Goal: Task Accomplishment & Management: Use online tool/utility

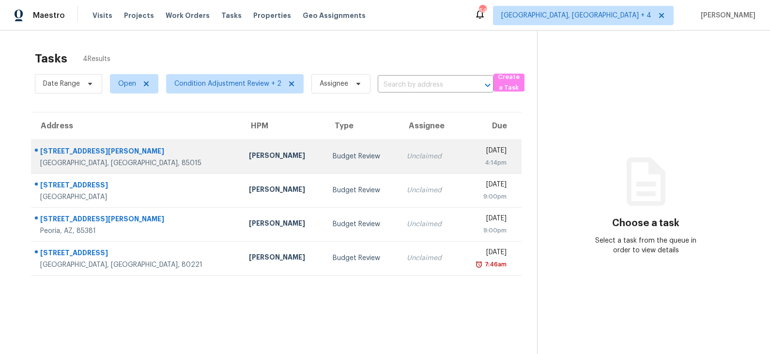
click at [325, 158] on td "Budget Review" at bounding box center [362, 156] width 74 height 34
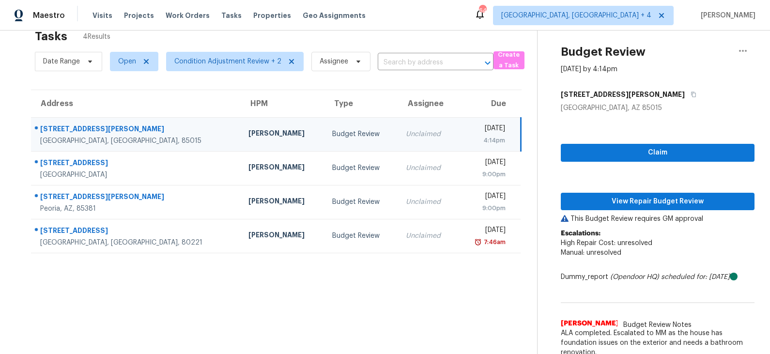
scroll to position [30, 0]
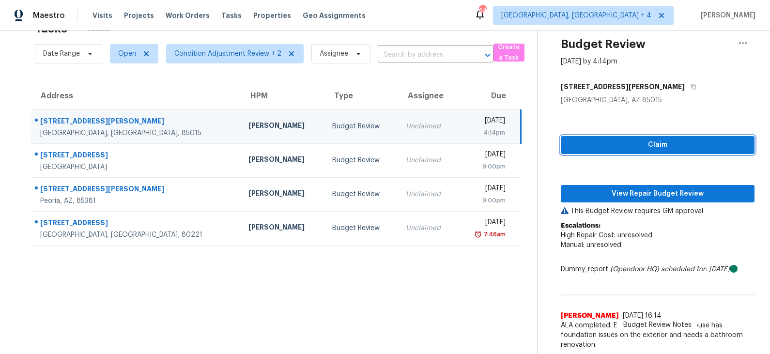
click at [601, 142] on span "Claim" at bounding box center [657, 145] width 178 height 12
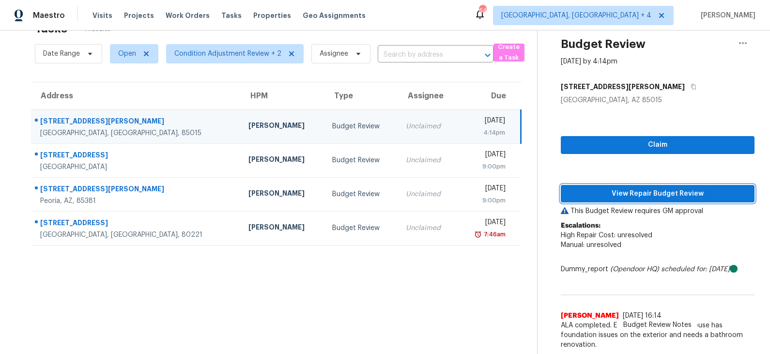
click at [599, 191] on span "View Repair Budget Review" at bounding box center [657, 194] width 178 height 12
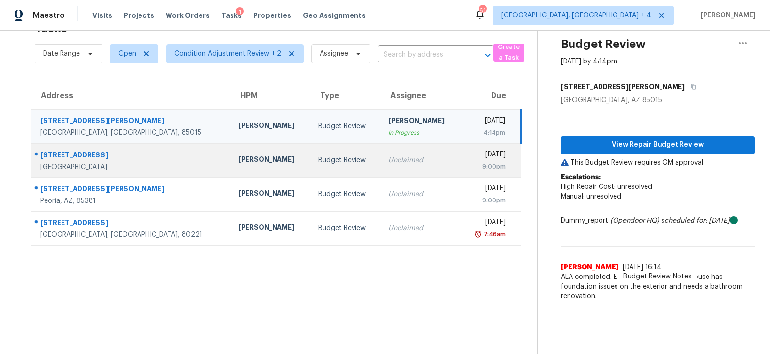
click at [322, 157] on div "Budget Review" at bounding box center [345, 160] width 55 height 10
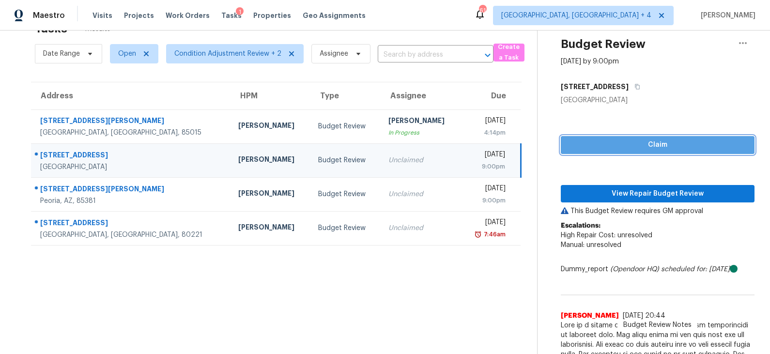
click at [619, 140] on span "Claim" at bounding box center [657, 145] width 178 height 12
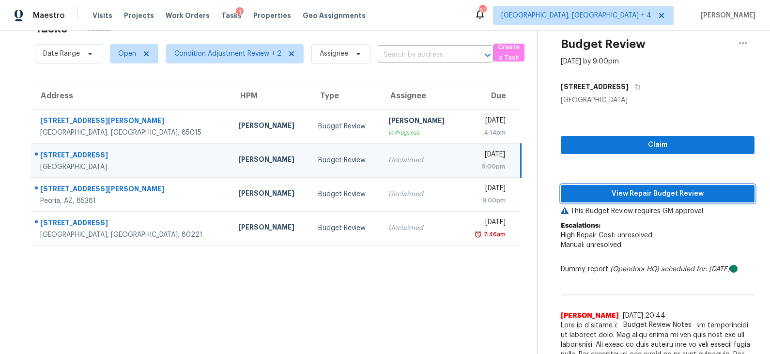
click at [608, 196] on span "View Repair Budget Review" at bounding box center [657, 194] width 178 height 12
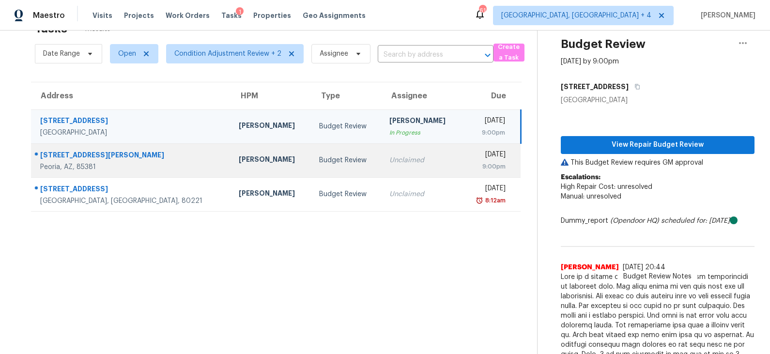
click at [243, 154] on div "Eric Scott" at bounding box center [271, 160] width 64 height 12
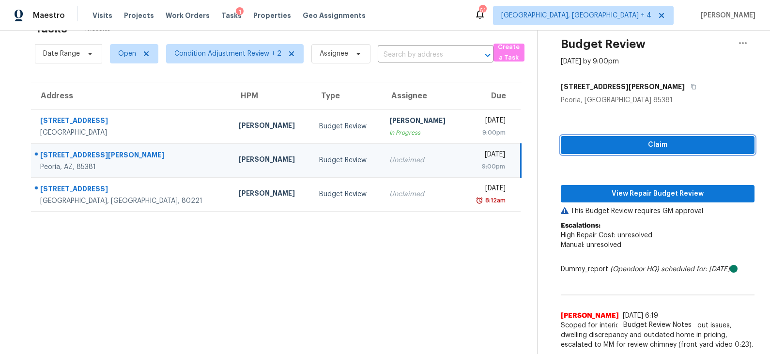
click at [638, 146] on span "Claim" at bounding box center [657, 145] width 178 height 12
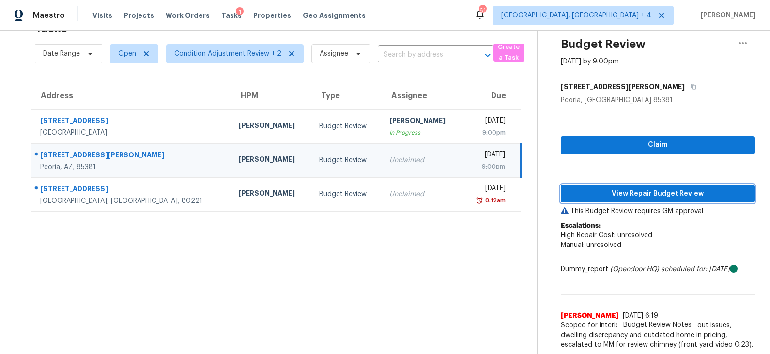
click at [619, 191] on span "View Repair Budget Review" at bounding box center [657, 194] width 178 height 12
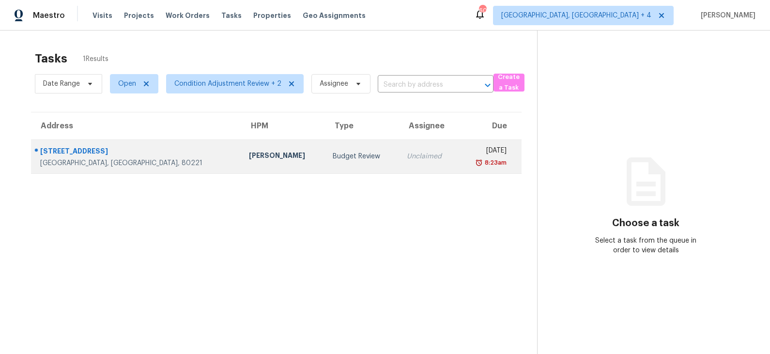
click at [332, 154] on div "Budget Review" at bounding box center [361, 156] width 58 height 10
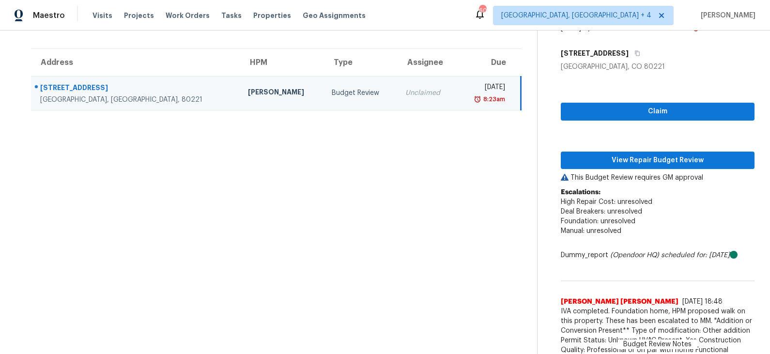
scroll to position [63, 0]
click at [612, 117] on span "Claim" at bounding box center [657, 112] width 178 height 12
click at [609, 170] on div "Claim View Repair Budget Review This Budget Review requires GM approval Escalat…" at bounding box center [657, 326] width 194 height 509
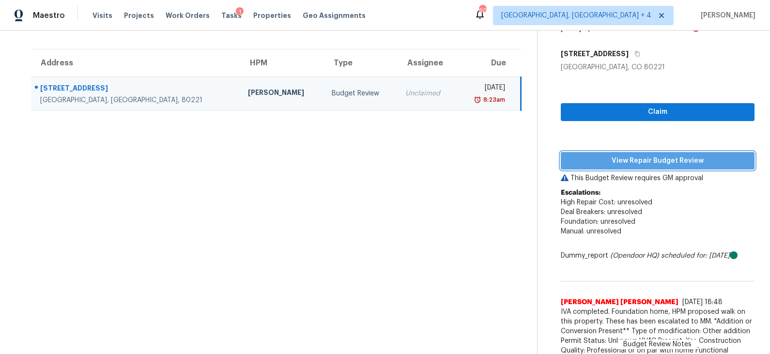
click at [609, 164] on span "View Repair Budget Review" at bounding box center [657, 161] width 178 height 12
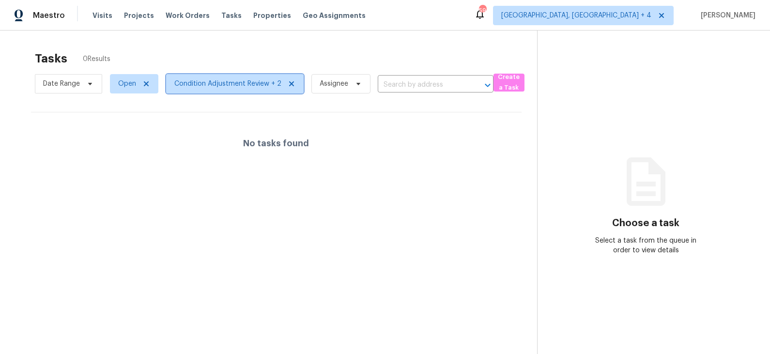
click at [222, 86] on span "Condition Adjustment Review + 2" at bounding box center [227, 84] width 107 height 10
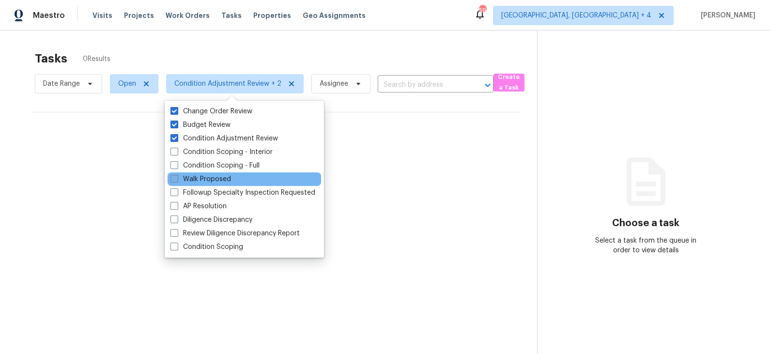
click at [209, 179] on label "Walk Proposed" at bounding box center [200, 179] width 60 height 10
click at [177, 179] on input "Walk Proposed" at bounding box center [173, 177] width 6 height 6
checkbox input "true"
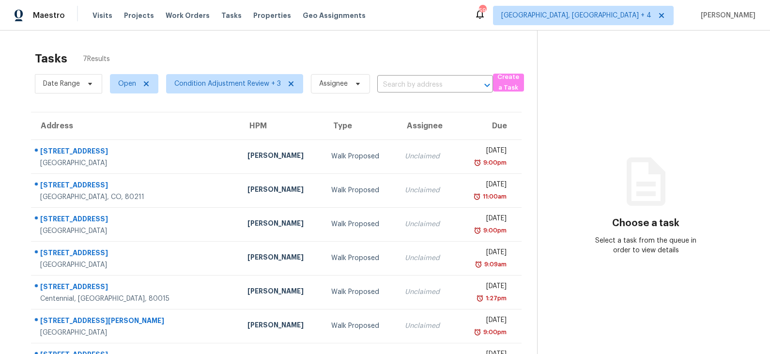
click at [545, 159] on section "Choose a task Select a task from the queue in order to view details" at bounding box center [645, 207] width 217 height 354
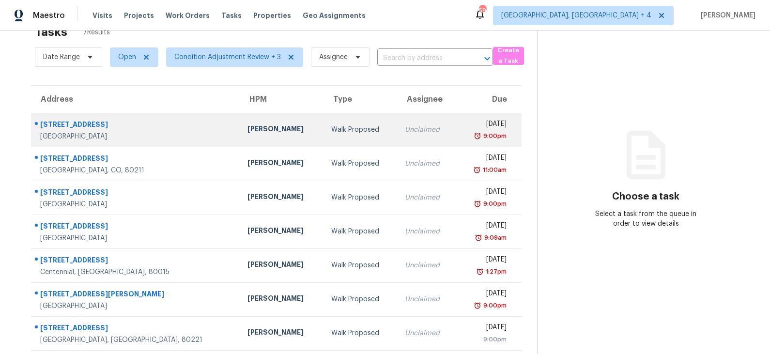
scroll to position [30, 0]
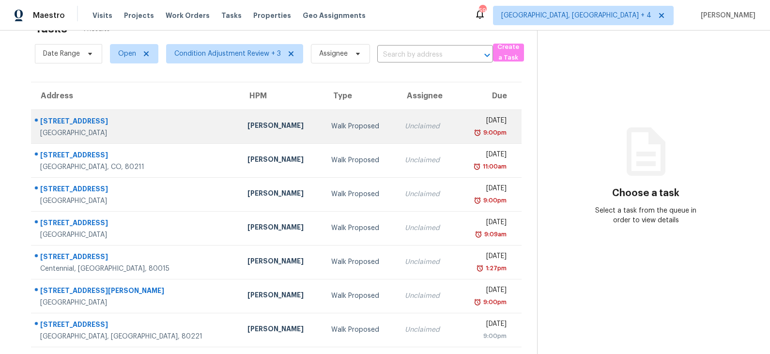
click at [323, 135] on td "Walk Proposed" at bounding box center [360, 126] width 74 height 34
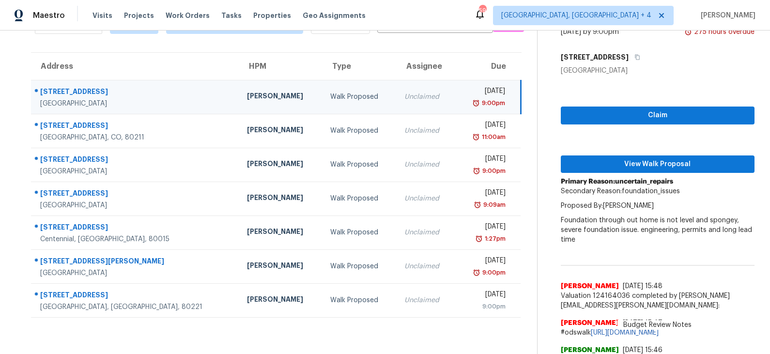
scroll to position [83, 0]
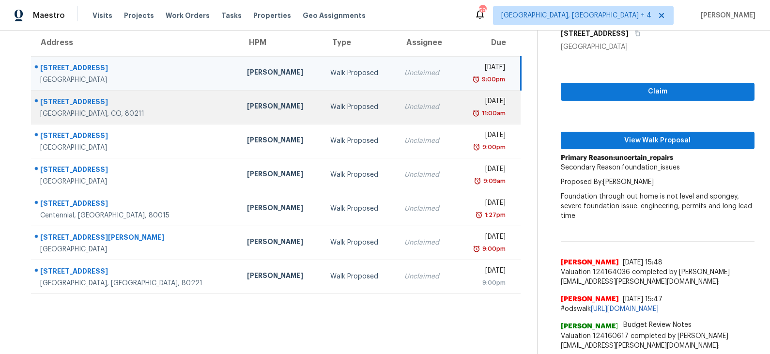
click at [247, 106] on div "[PERSON_NAME]" at bounding box center [281, 107] width 68 height 12
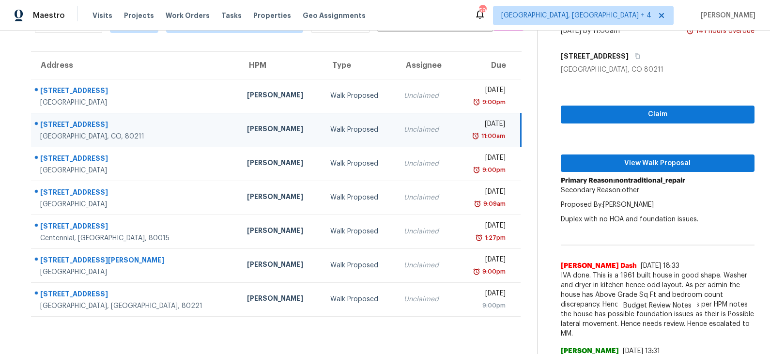
scroll to position [54, 0]
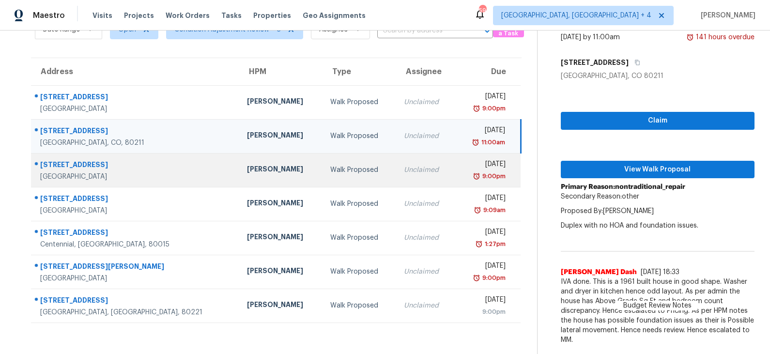
click at [257, 171] on td "Melissa Muralt-Ochoa" at bounding box center [280, 170] width 83 height 34
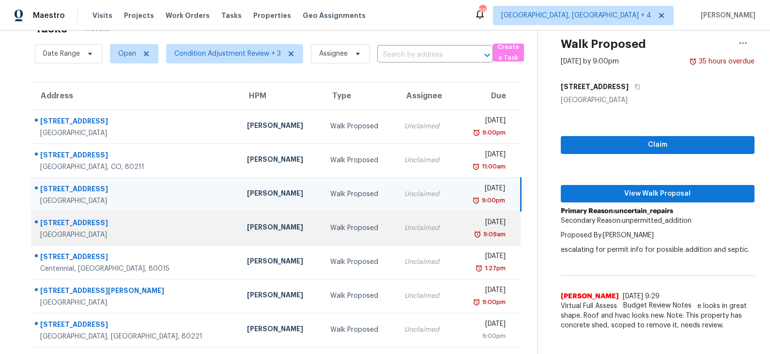
click at [260, 227] on td "Melissa Muralt-Ochoa" at bounding box center [280, 228] width 83 height 34
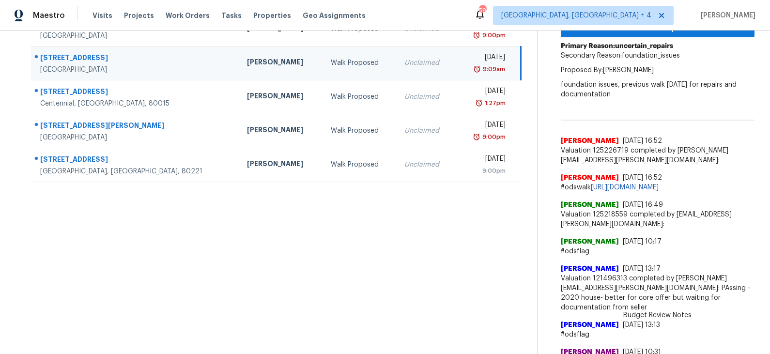
scroll to position [197, 0]
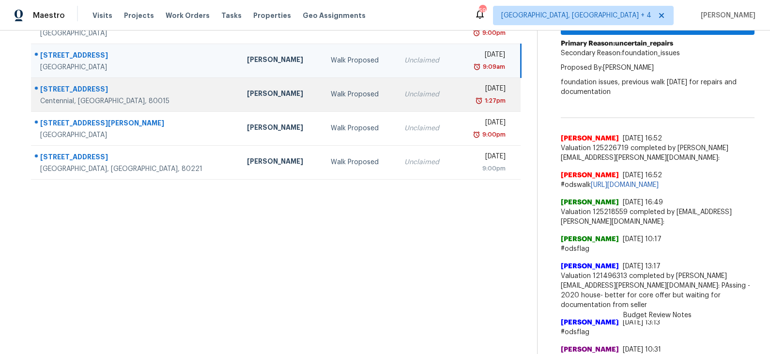
click at [247, 91] on div "[PERSON_NAME]" at bounding box center [281, 95] width 68 height 12
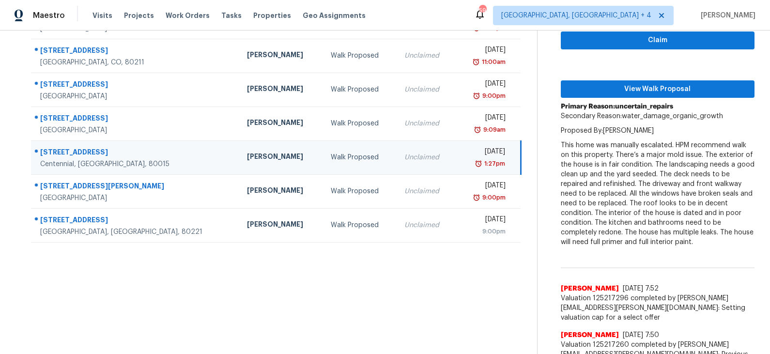
scroll to position [134, 0]
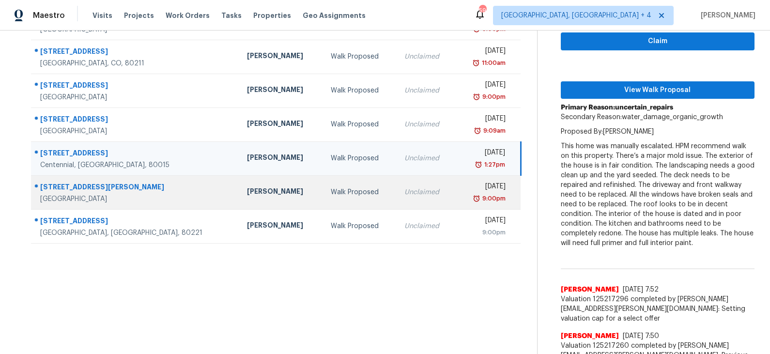
click at [239, 200] on td "Jeremy Van Kirk" at bounding box center [280, 192] width 83 height 34
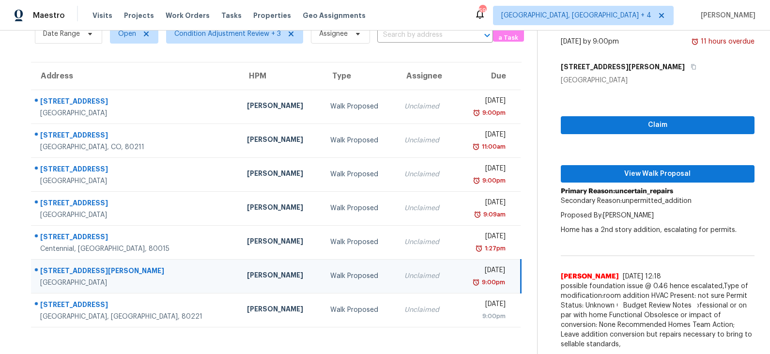
scroll to position [49, 0]
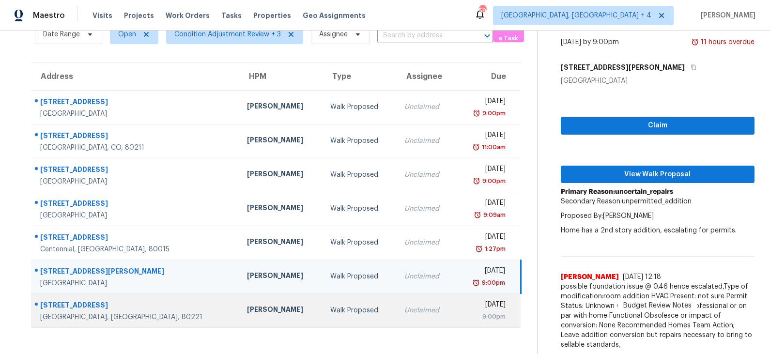
click at [330, 306] on div "Walk Proposed" at bounding box center [359, 310] width 58 height 10
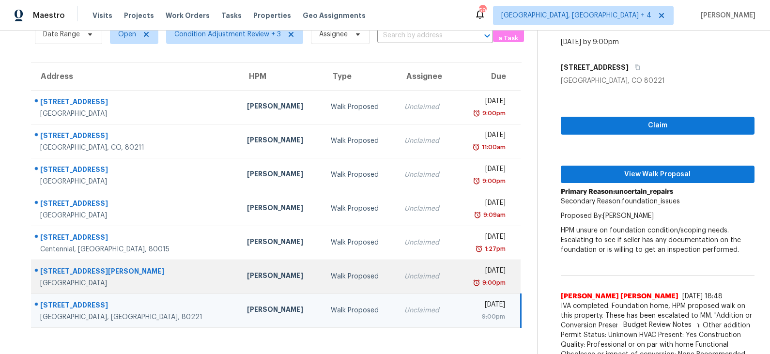
click at [258, 284] on td "Jeremy Van Kirk" at bounding box center [280, 276] width 83 height 34
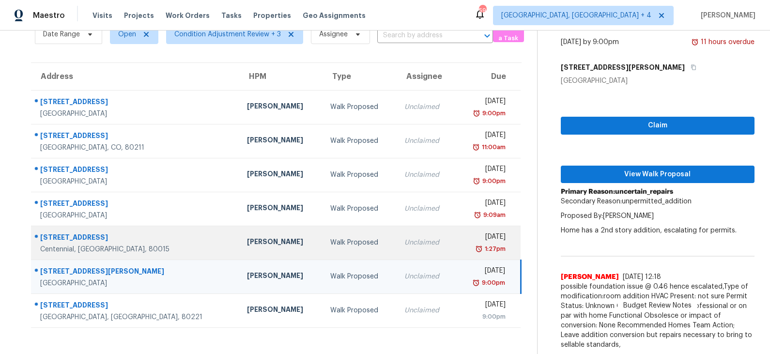
click at [261, 243] on td "David Page" at bounding box center [280, 243] width 83 height 34
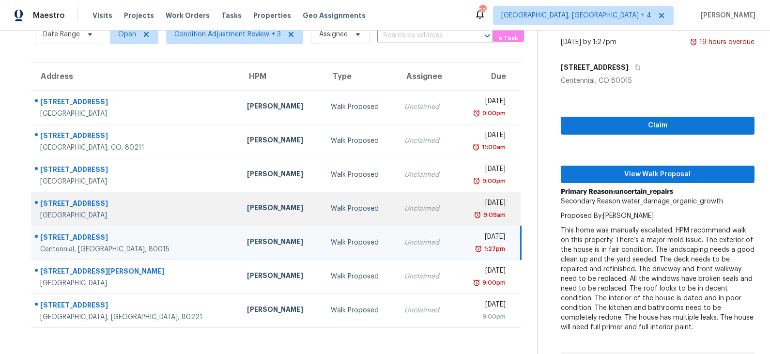
click at [261, 213] on td "Melissa Muralt-Ochoa" at bounding box center [280, 209] width 83 height 34
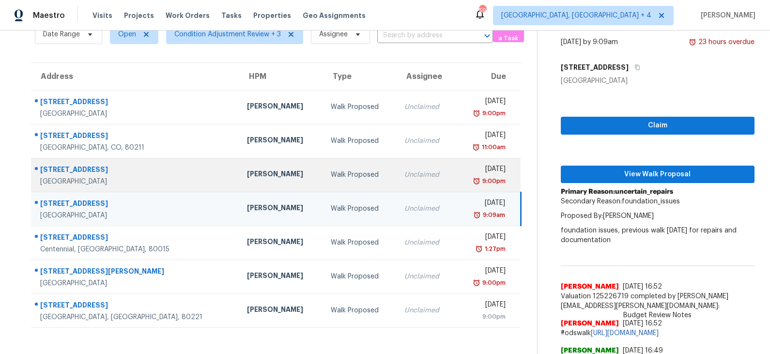
click at [262, 180] on td "Melissa Muralt-Ochoa" at bounding box center [280, 175] width 83 height 34
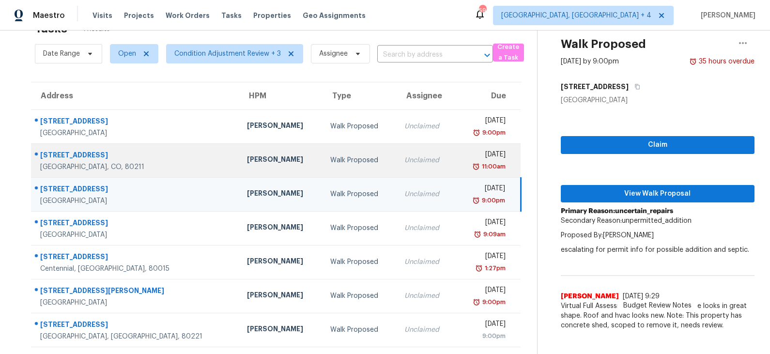
click at [239, 166] on td "Andrew McCuskey" at bounding box center [280, 160] width 83 height 34
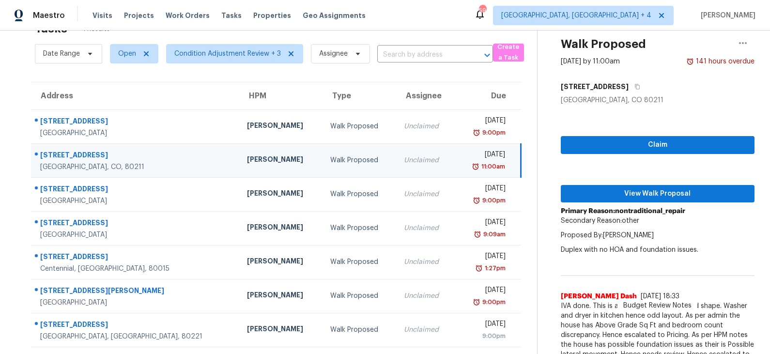
scroll to position [49, 0]
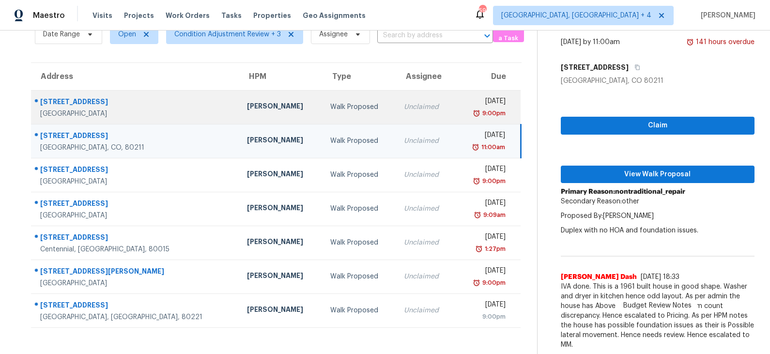
click at [247, 108] on div "Melissa Muralt-Ochoa" at bounding box center [281, 107] width 68 height 12
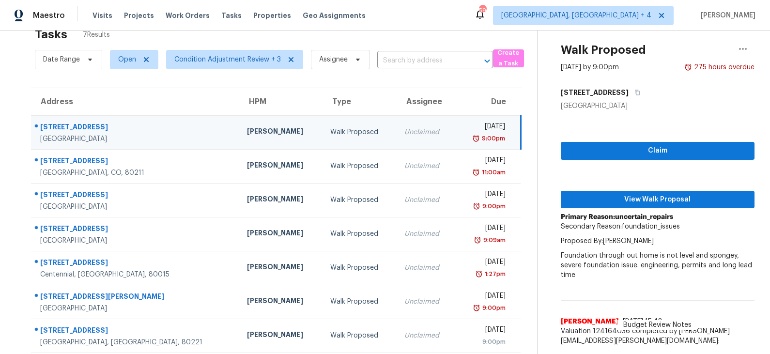
scroll to position [18, 0]
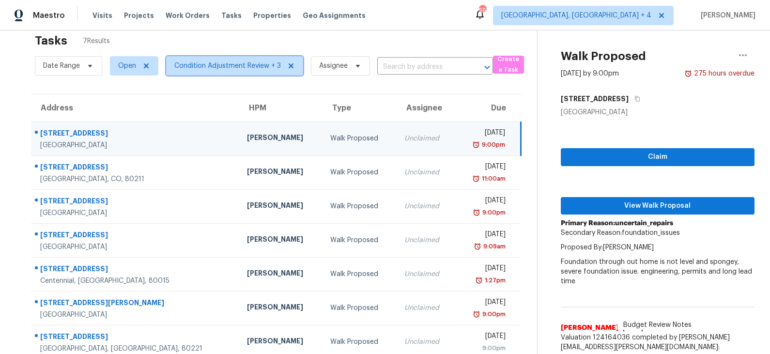
click at [219, 65] on span "Condition Adjustment Review + 3" at bounding box center [227, 66] width 106 height 10
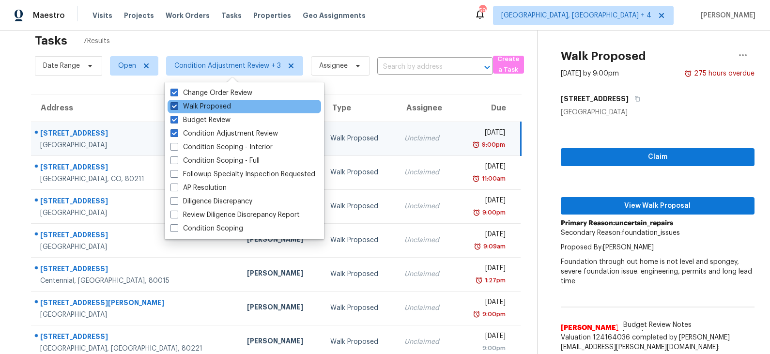
click at [212, 108] on label "Walk Proposed" at bounding box center [200, 107] width 60 height 10
click at [177, 108] on input "Walk Proposed" at bounding box center [173, 105] width 6 height 6
checkbox input "false"
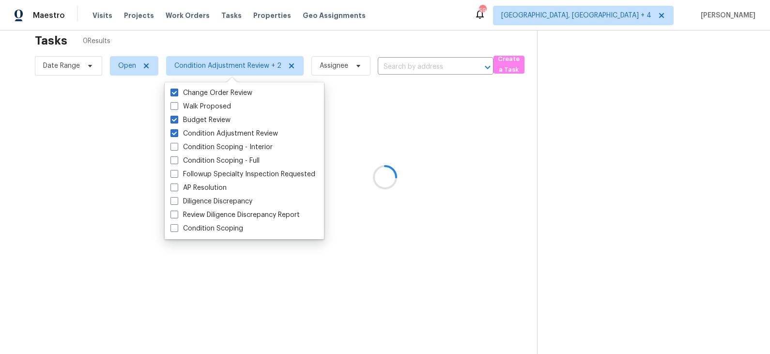
click at [129, 127] on div at bounding box center [385, 177] width 770 height 354
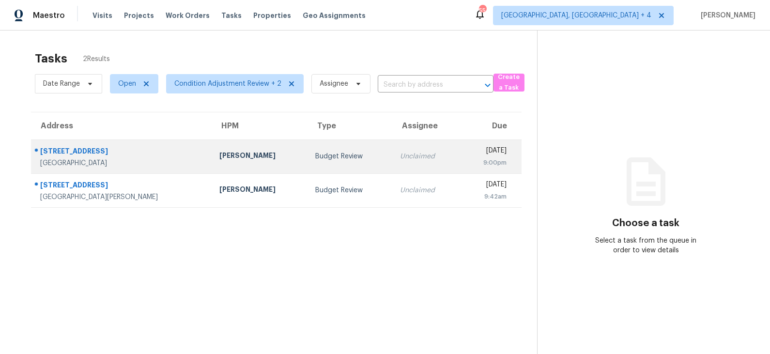
click at [229, 152] on div "[PERSON_NAME]" at bounding box center [259, 157] width 81 height 12
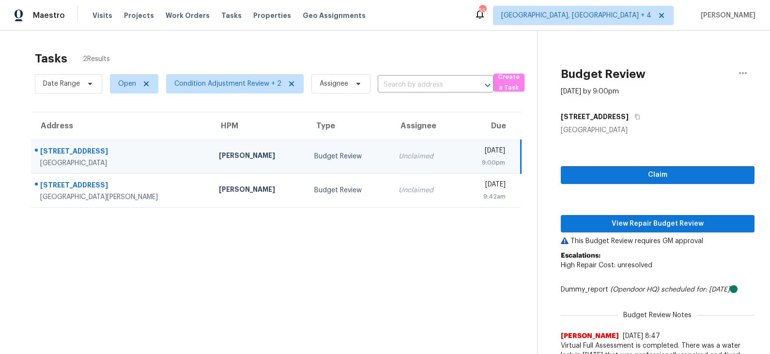
scroll to position [30, 0]
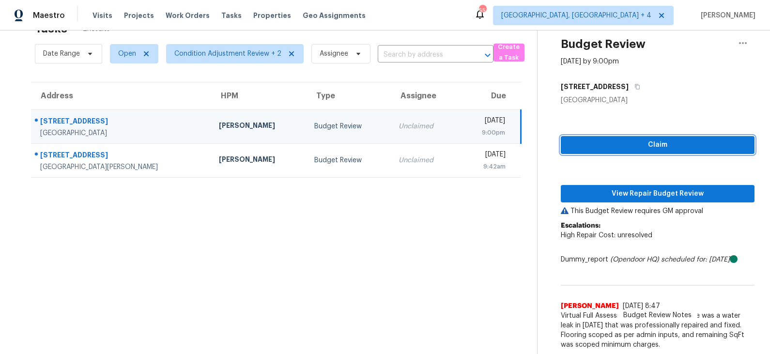
click at [583, 148] on span "Claim" at bounding box center [657, 145] width 178 height 12
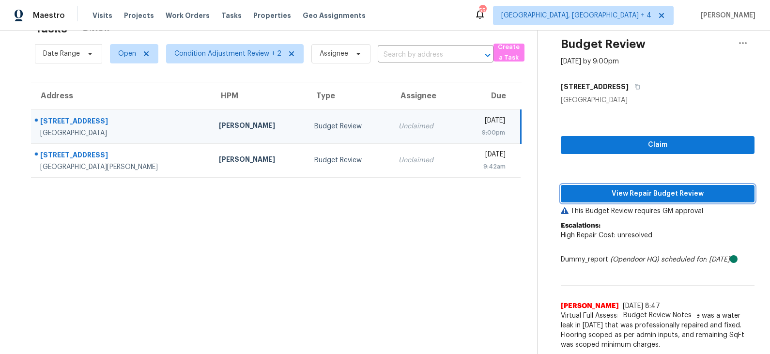
click at [585, 190] on span "View Repair Budget Review" at bounding box center [657, 194] width 178 height 12
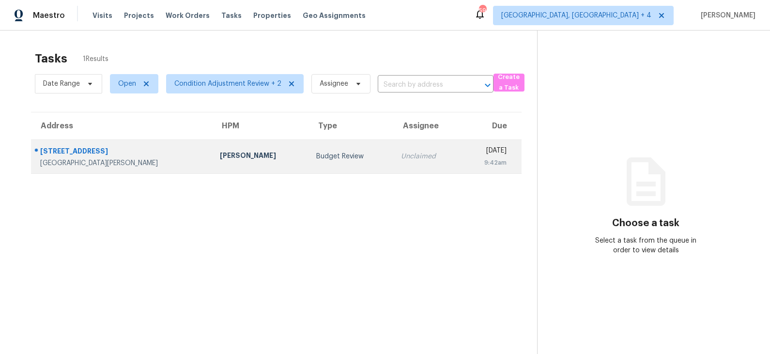
click at [230, 160] on div "John Gonzalez" at bounding box center [260, 157] width 81 height 12
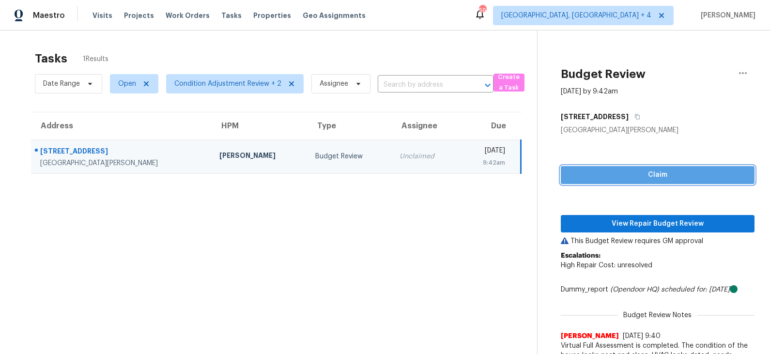
click at [608, 178] on span "Claim" at bounding box center [657, 175] width 178 height 12
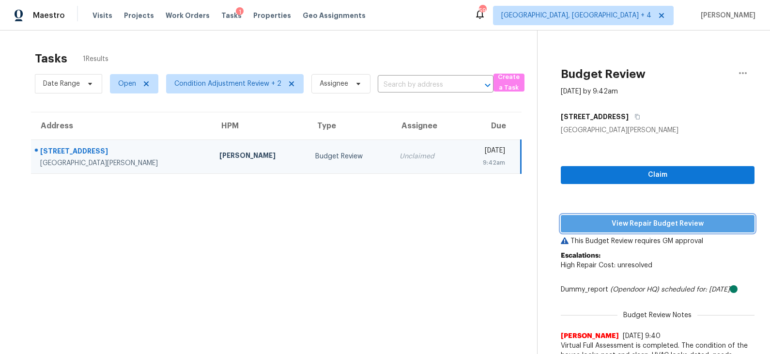
click at [609, 226] on span "View Repair Budget Review" at bounding box center [657, 224] width 178 height 12
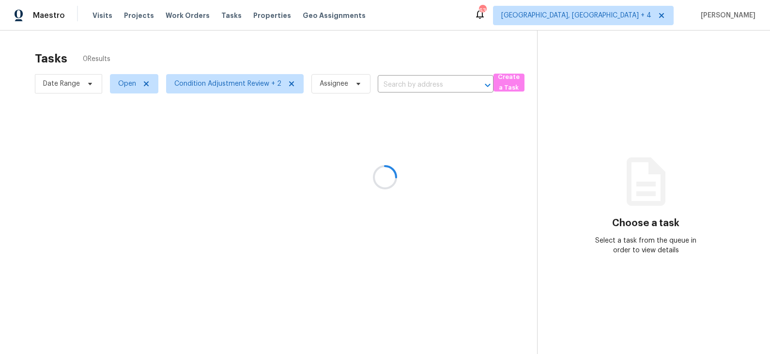
click at [227, 84] on div at bounding box center [385, 177] width 770 height 354
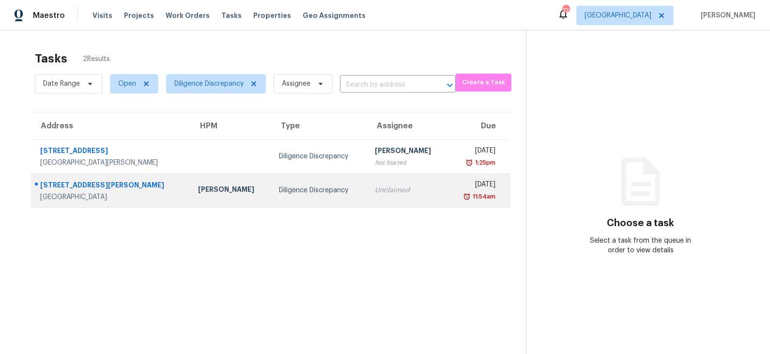
click at [279, 188] on div "Diligence Discrepancy" at bounding box center [319, 190] width 80 height 10
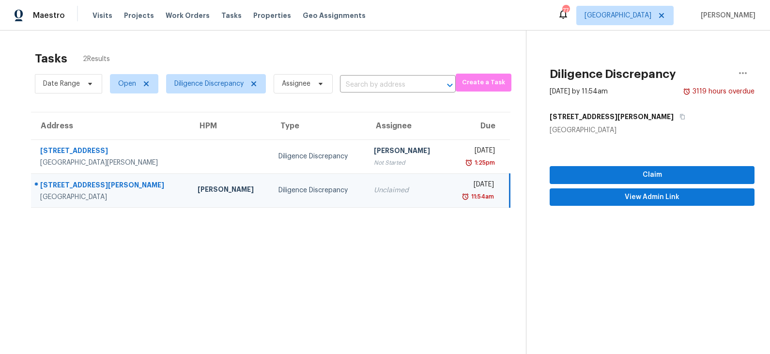
click at [278, 190] on div "Diligence Discrepancy" at bounding box center [318, 190] width 80 height 10
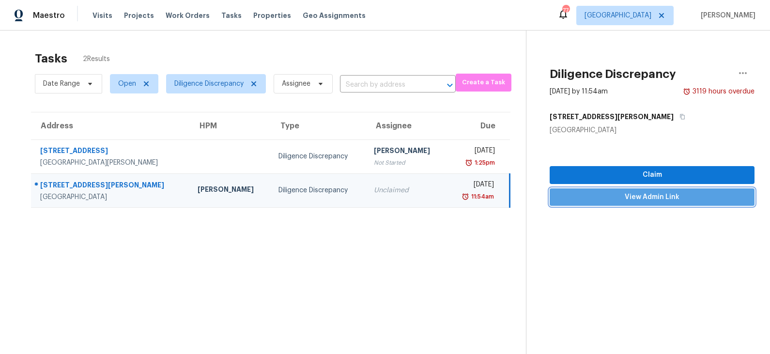
click at [651, 196] on span "View Admin Link" at bounding box center [651, 197] width 189 height 12
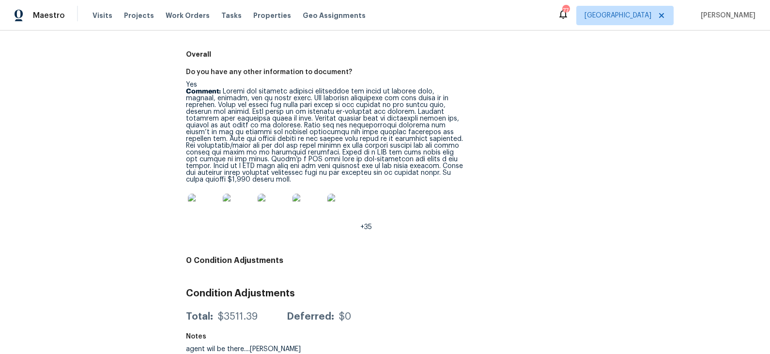
scroll to position [1707, 0]
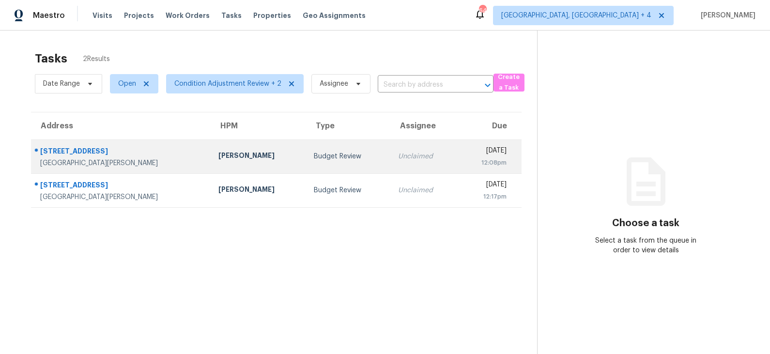
click at [306, 161] on td "Budget Review" at bounding box center [348, 156] width 84 height 34
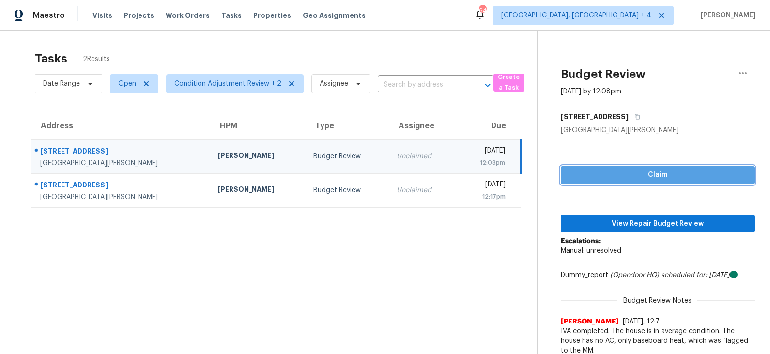
click at [606, 179] on span "Claim" at bounding box center [657, 175] width 178 height 12
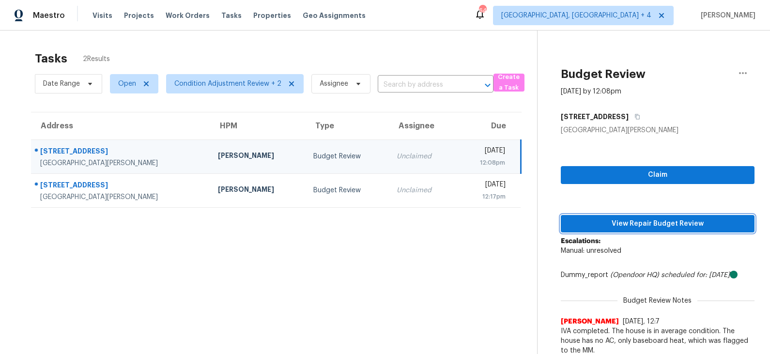
click at [598, 224] on span "View Repair Budget Review" at bounding box center [657, 224] width 178 height 12
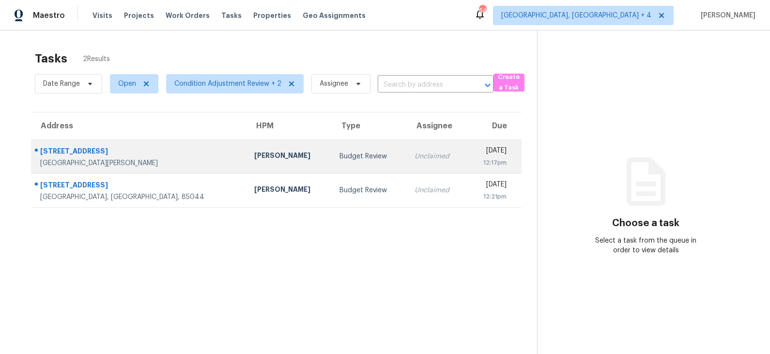
click at [339, 159] on div "Budget Review" at bounding box center [369, 156] width 60 height 10
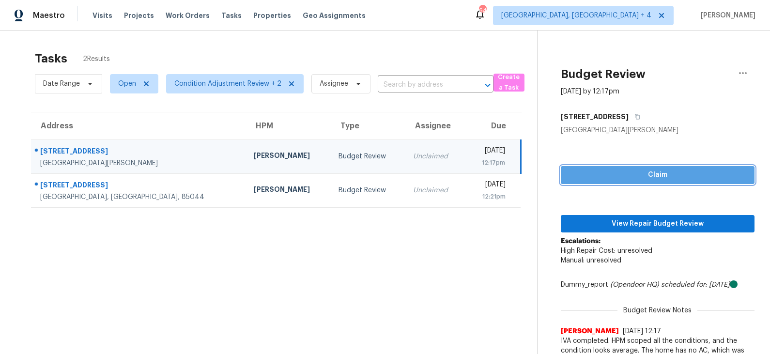
click at [611, 173] on span "Claim" at bounding box center [657, 175] width 178 height 12
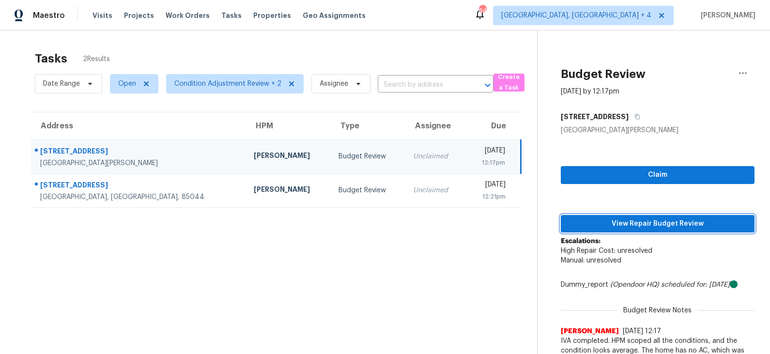
click at [620, 226] on span "View Repair Budget Review" at bounding box center [657, 224] width 178 height 12
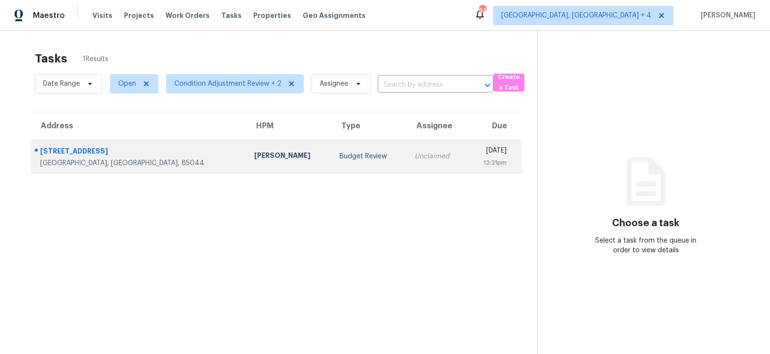
click at [332, 166] on td "Budget Review" at bounding box center [369, 156] width 75 height 34
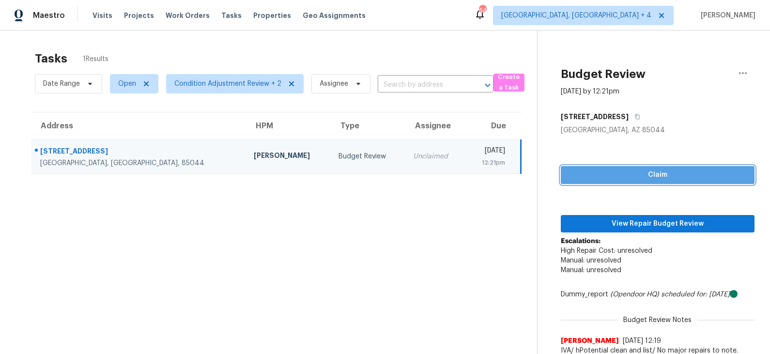
click at [634, 178] on span "Claim" at bounding box center [657, 175] width 178 height 12
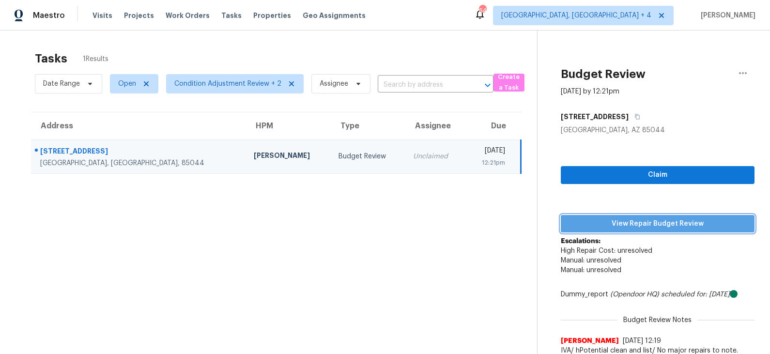
click at [616, 221] on span "View Repair Budget Review" at bounding box center [657, 224] width 178 height 12
